Goal: Navigation & Orientation: Go to known website

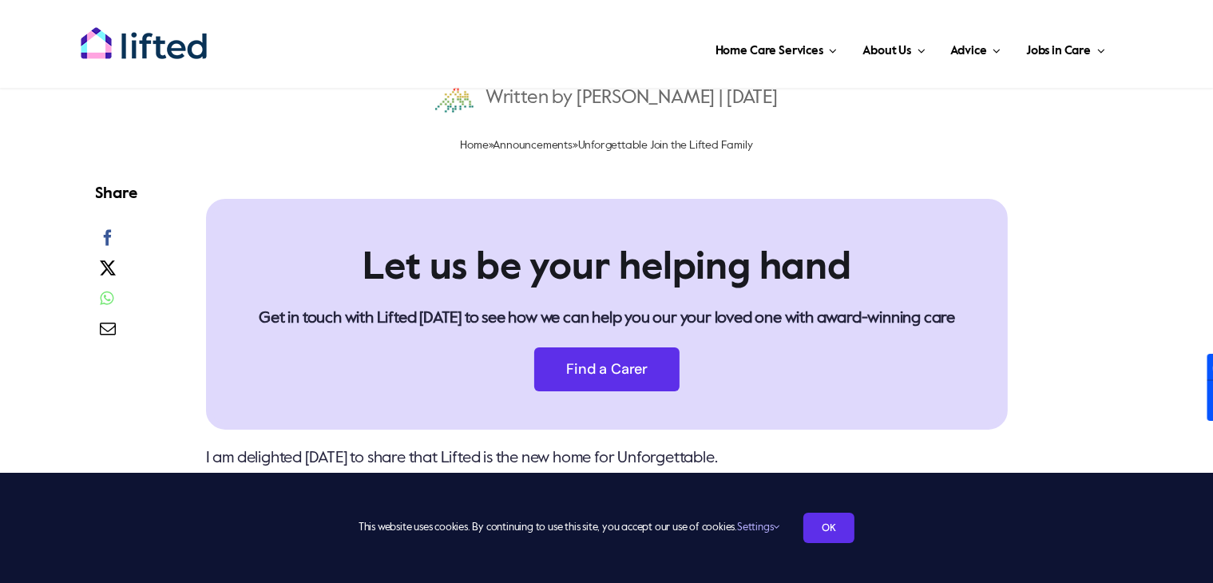
scroll to position [160, 0]
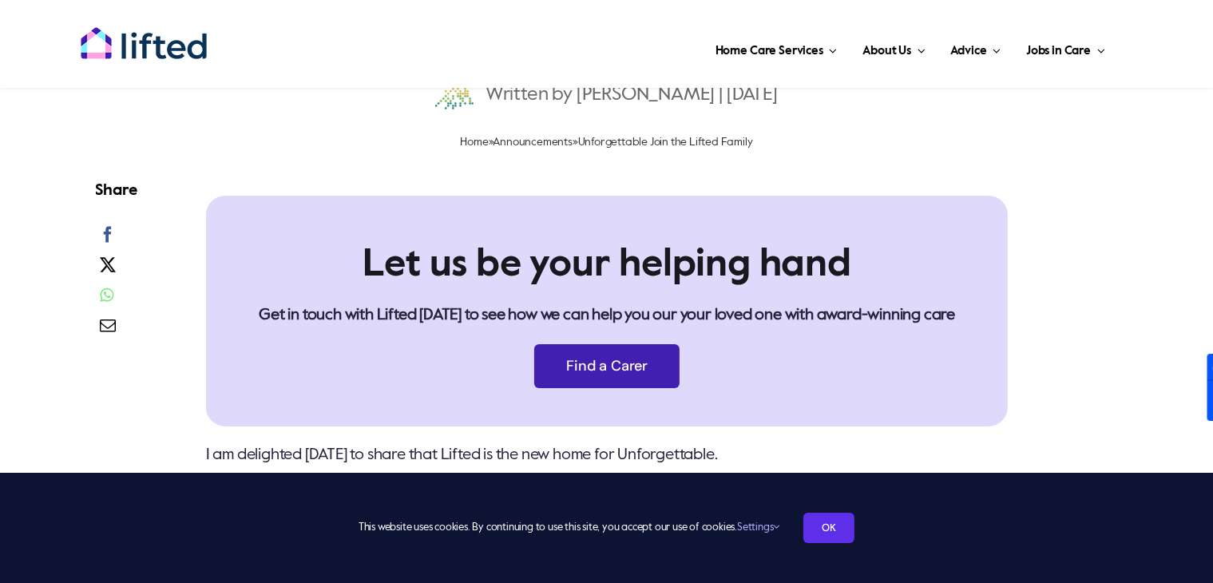
click at [605, 375] on link "Find a Carer" at bounding box center [606, 366] width 145 height 44
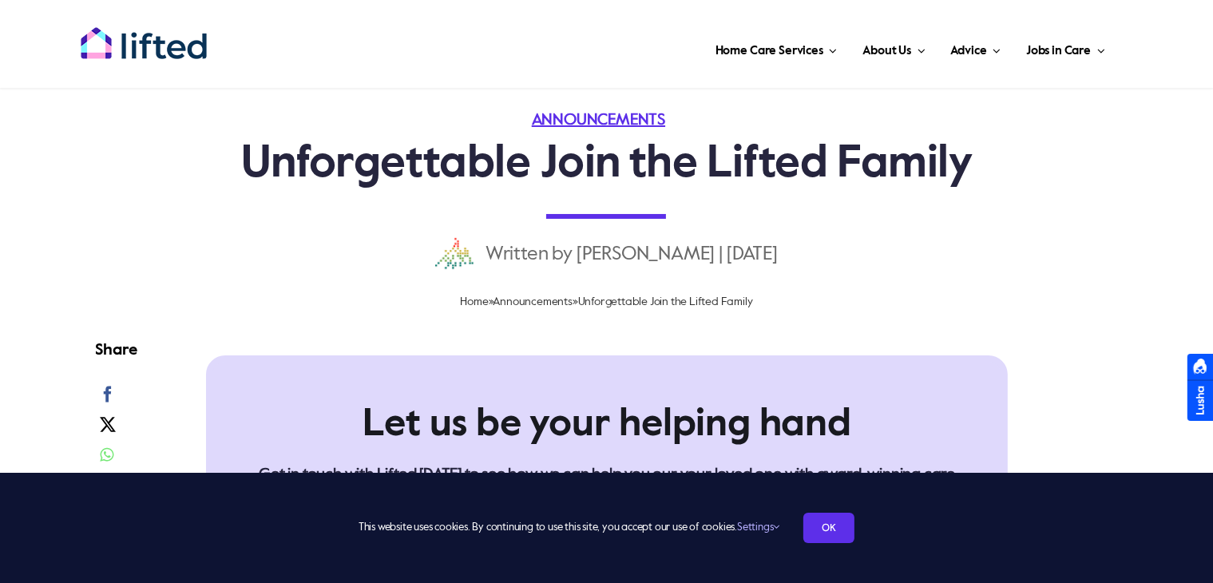
click at [154, 44] on img "lifted-logo" at bounding box center [144, 43] width 128 height 34
